Goal: Transaction & Acquisition: Purchase product/service

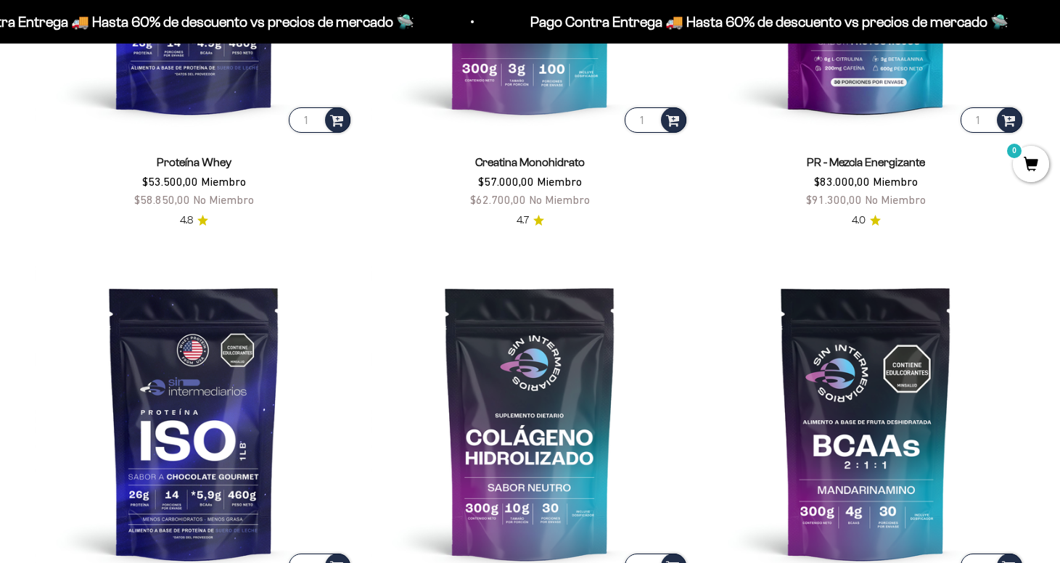
scroll to position [896, 0]
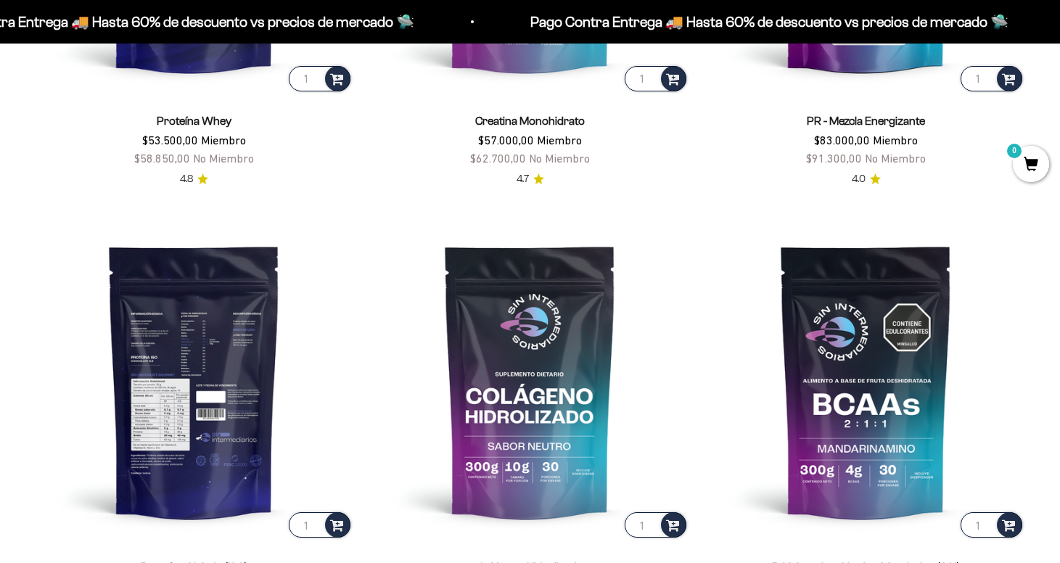
click at [207, 356] on img at bounding box center [194, 381] width 318 height 318
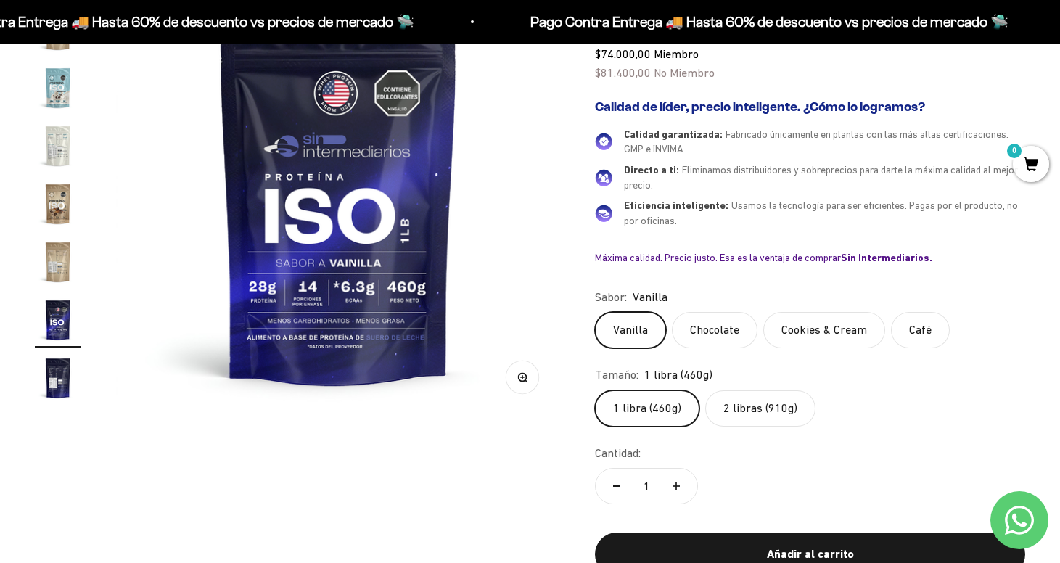
scroll to position [218, 0]
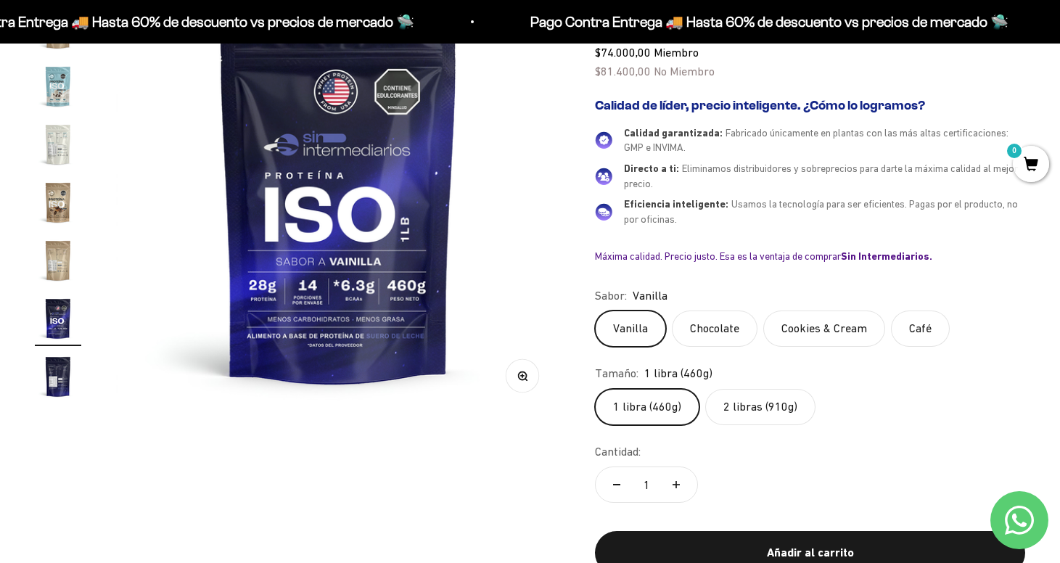
click at [64, 366] on img "Ir al artículo 17" at bounding box center [58, 376] width 46 height 46
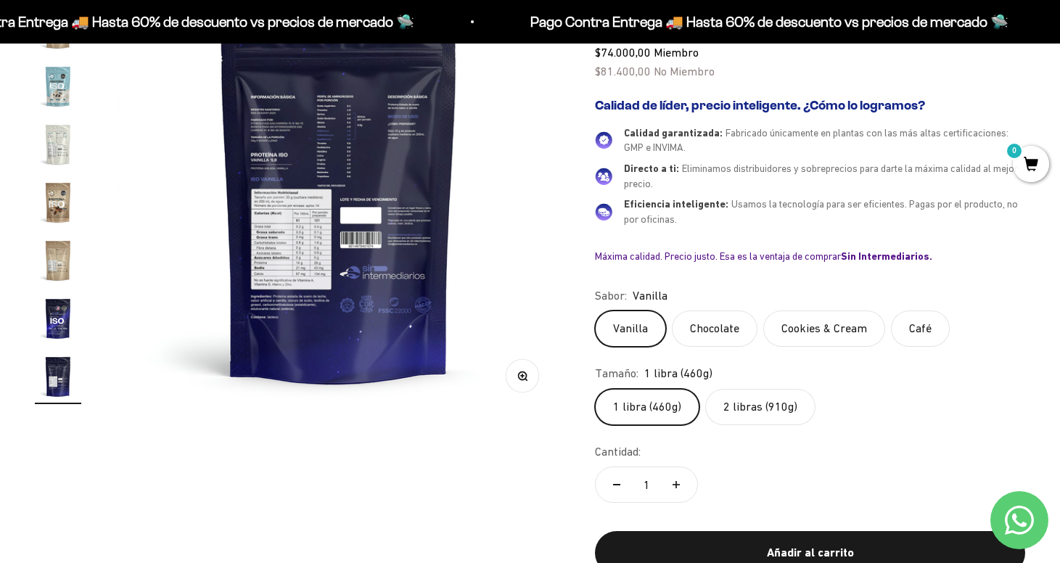
click at [284, 524] on div "Zoom Ir al artículo 1 Ir al artículo 2 Ir al artículo 3 Ir al artículo 4 Ir al …" at bounding box center [530, 283] width 990 height 629
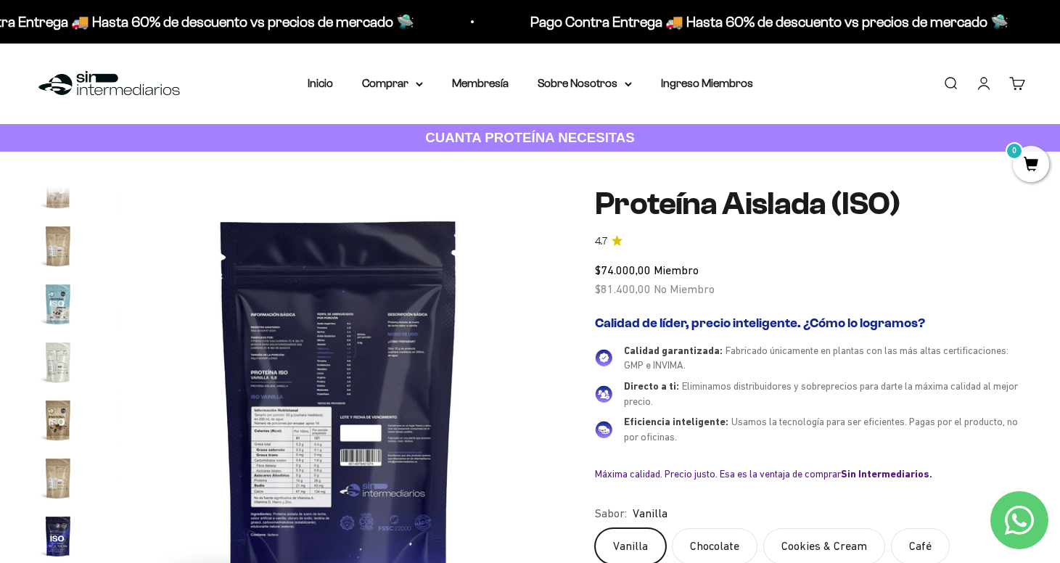
click at [96, 75] on img at bounding box center [109, 83] width 149 height 31
